Goal: Task Accomplishment & Management: Use online tool/utility

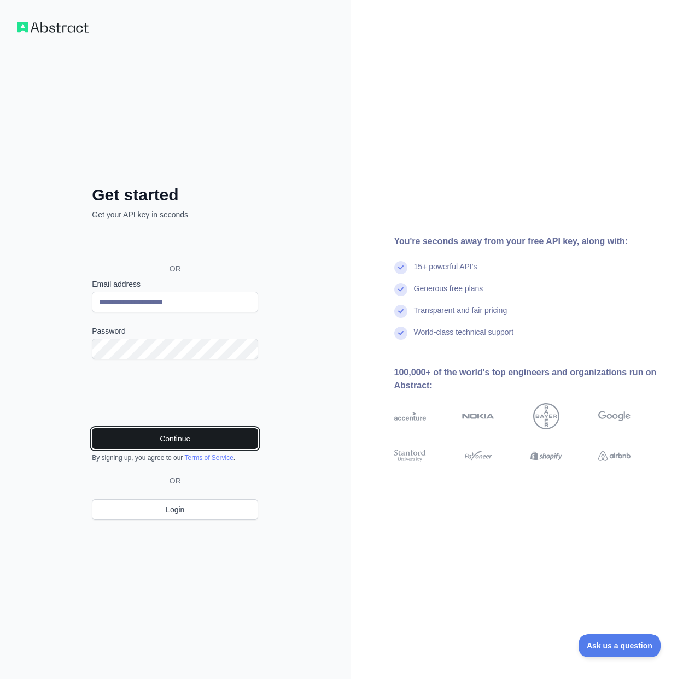
click at [224, 441] on button "Continue" at bounding box center [175, 439] width 166 height 21
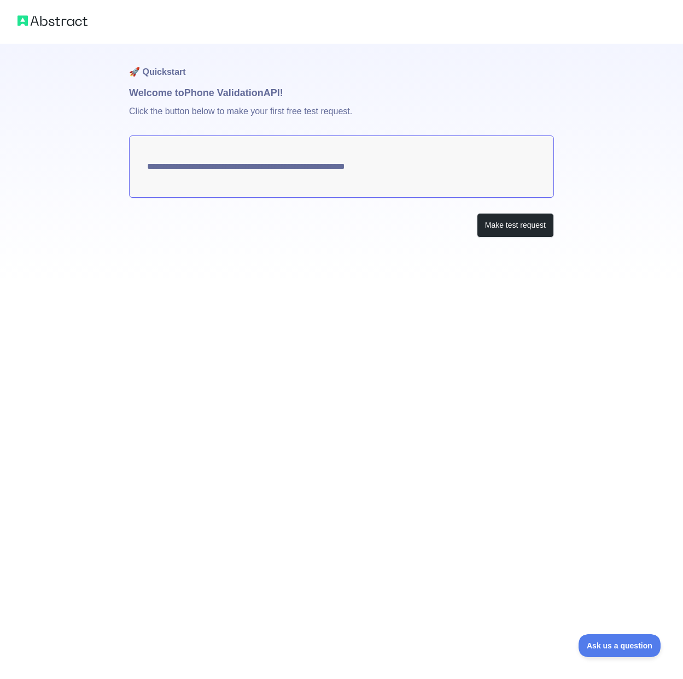
click at [535, 207] on div "**********" at bounding box center [341, 163] width 425 height 238
click at [534, 213] on button "Make test request" at bounding box center [515, 225] width 77 height 25
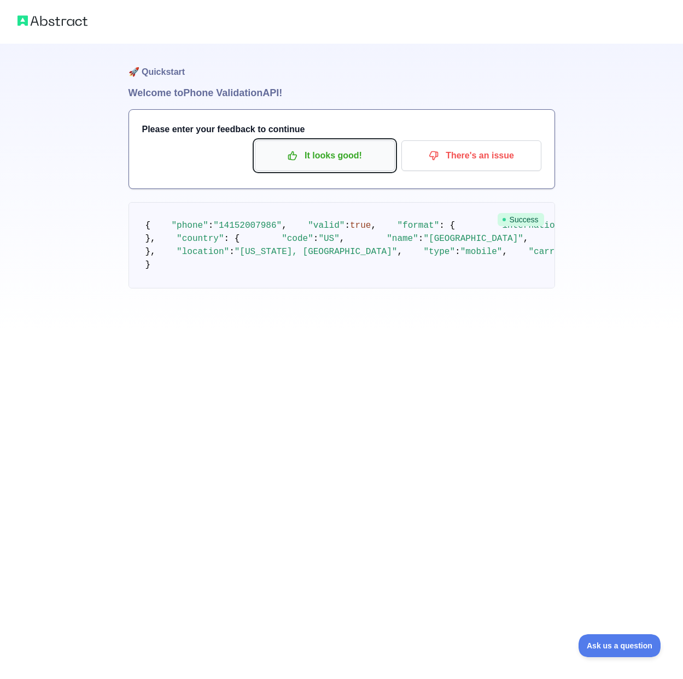
click at [364, 152] on p "It looks good!" at bounding box center [325, 156] width 124 height 19
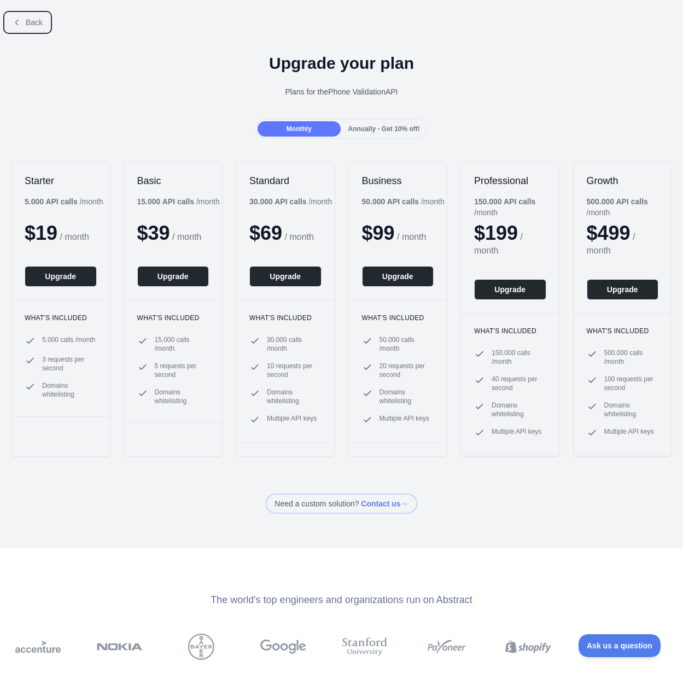
click at [29, 18] on span "Back" at bounding box center [34, 22] width 17 height 9
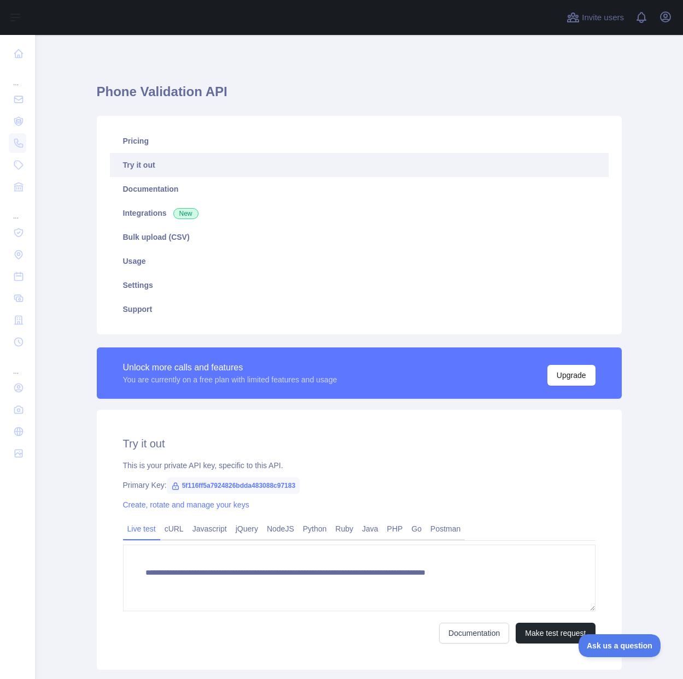
click at [273, 486] on span "5f116ff5a7924826bdda483088c97183" at bounding box center [233, 486] width 133 height 16
copy span "5f116ff5a7924826bdda483088c97183"
